Goal: Information Seeking & Learning: Understand process/instructions

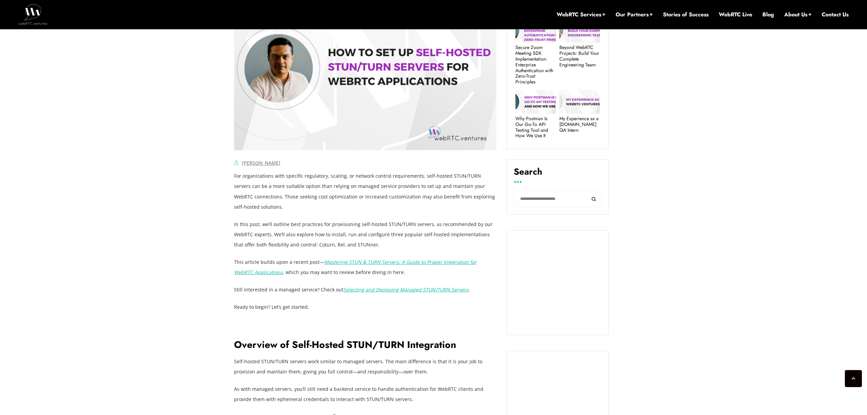
scroll to position [313, 0]
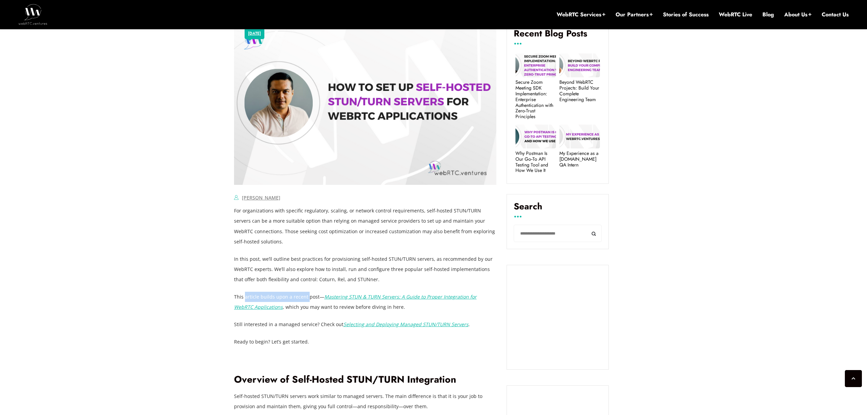
drag, startPoint x: 260, startPoint y: 295, endPoint x: 306, endPoint y: 299, distance: 46.8
click at [306, 299] on p "This article builds upon a recent post— Mastering STUN & TURN Servers: A Guide …" at bounding box center [365, 302] width 262 height 20
drag, startPoint x: 332, startPoint y: 311, endPoint x: 356, endPoint y: 311, distance: 23.2
click at [356, 311] on p "This article builds upon a recent post— Mastering STUN & TURN Servers: A Guide …" at bounding box center [365, 302] width 262 height 20
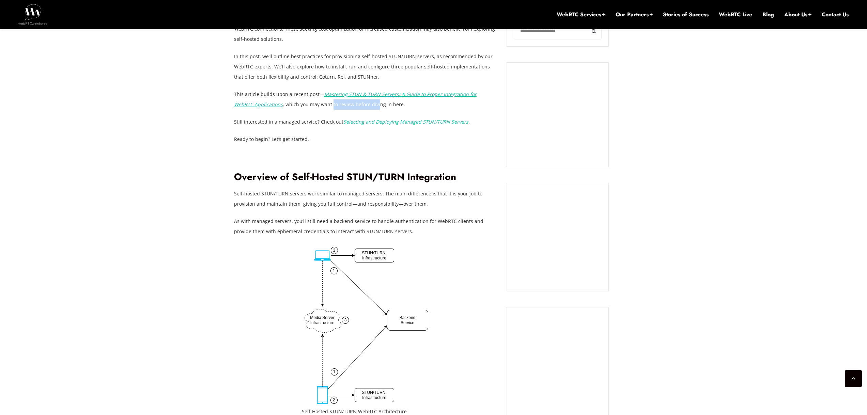
scroll to position [518, 0]
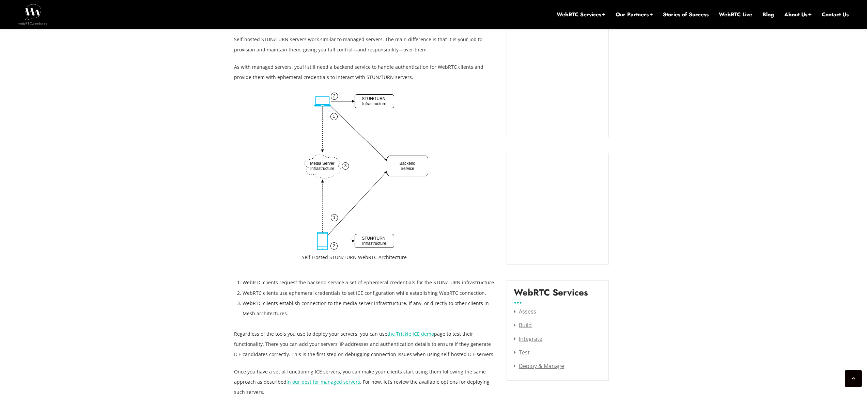
scroll to position [790, 0]
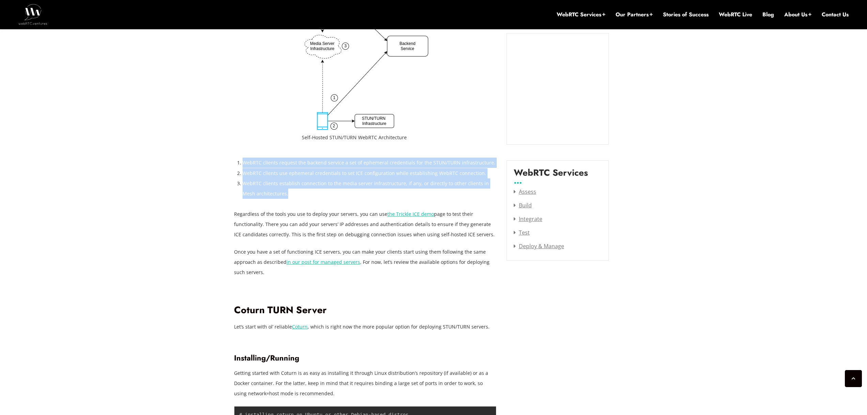
drag, startPoint x: 236, startPoint y: 164, endPoint x: 277, endPoint y: 189, distance: 48.0
click at [277, 189] on li "WebRTC clients establish connection to the media server infrastructure, if any,…" at bounding box center [370, 188] width 254 height 20
drag, startPoint x: 277, startPoint y: 194, endPoint x: 239, endPoint y: 166, distance: 46.7
click at [243, 166] on ol "WebRTC clients request the backend service a set of ephemeral credentials for t…" at bounding box center [370, 178] width 254 height 41
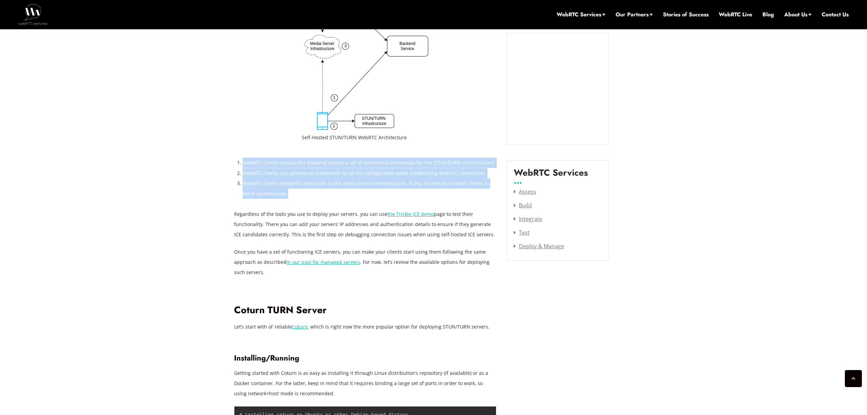
click at [243, 166] on li "WebRTC clients request the backend service a set of ephemeral credentials for t…" at bounding box center [370, 163] width 254 height 10
drag, startPoint x: 242, startPoint y: 161, endPoint x: 278, endPoint y: 194, distance: 48.9
click at [278, 194] on ol "WebRTC clients request the backend service a set of ephemeral credentials for t…" at bounding box center [370, 178] width 254 height 41
click at [278, 194] on li "WebRTC clients establish connection to the media server infrastructure, if any,…" at bounding box center [370, 188] width 254 height 20
drag, startPoint x: 278, startPoint y: 194, endPoint x: 243, endPoint y: 163, distance: 46.9
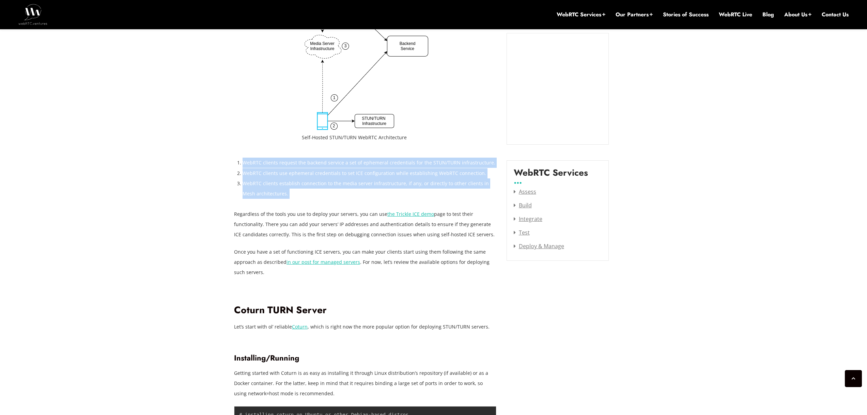
click at [243, 163] on ol "WebRTC clients request the backend service a set of ephemeral credentials for t…" at bounding box center [370, 178] width 254 height 41
click at [243, 163] on li "WebRTC clients request the backend service a set of ephemeral credentials for t…" at bounding box center [370, 163] width 254 height 10
drag, startPoint x: 243, startPoint y: 163, endPoint x: 277, endPoint y: 192, distance: 45.0
click at [277, 192] on ol "WebRTC clients request the backend service a set of ephemeral credentials for t…" at bounding box center [370, 178] width 254 height 41
click at [277, 192] on li "WebRTC clients establish connection to the media server infrastructure, if any,…" at bounding box center [370, 188] width 254 height 20
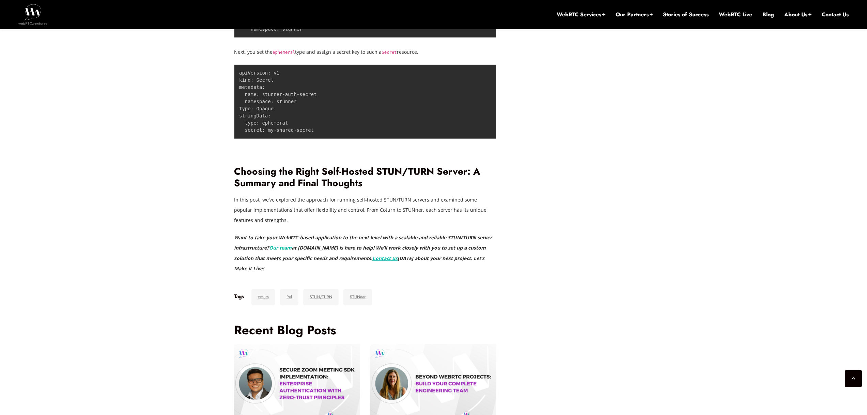
scroll to position [2561, 0]
